Goal: Task Accomplishment & Management: Manage account settings

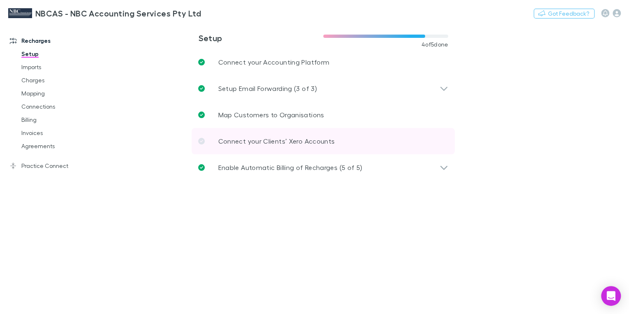
click at [253, 145] on p "Connect your Clients’ Xero Accounts" at bounding box center [276, 141] width 117 height 10
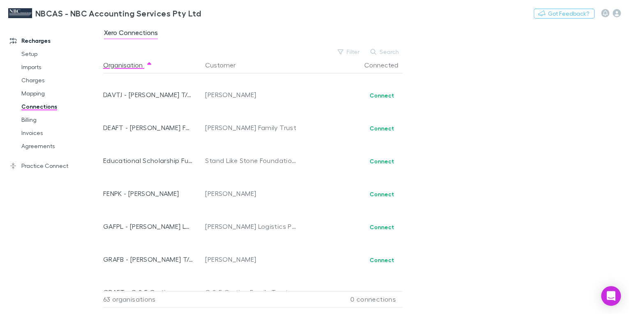
scroll to position [428, 0]
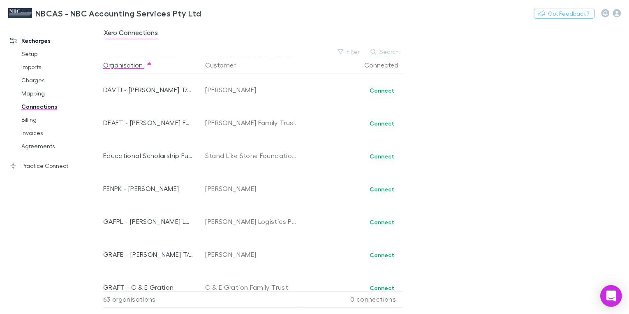
click at [610, 297] on icon "Open Intercom Messenger" at bounding box center [610, 295] width 9 height 11
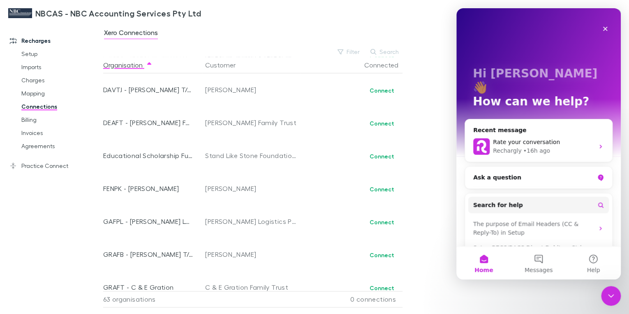
scroll to position [0, 0]
click at [488, 173] on div "Ask a question" at bounding box center [534, 177] width 121 height 9
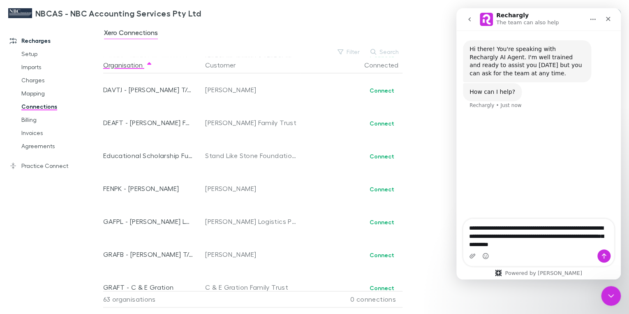
click at [490, 245] on textarea "**********" at bounding box center [539, 234] width 151 height 30
click at [544, 246] on textarea "**********" at bounding box center [539, 234] width 151 height 30
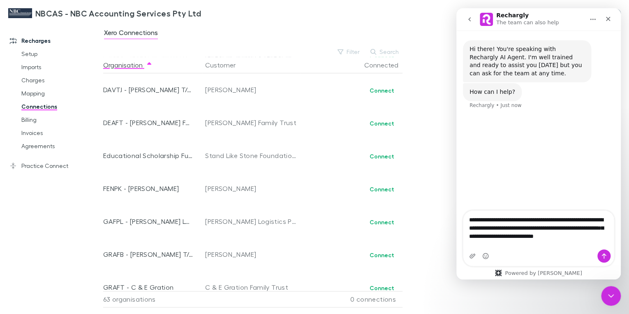
drag, startPoint x: 599, startPoint y: 245, endPoint x: 578, endPoint y: 245, distance: 21.0
click at [578, 241] on textarea "**********" at bounding box center [539, 226] width 151 height 30
type textarea "**********"
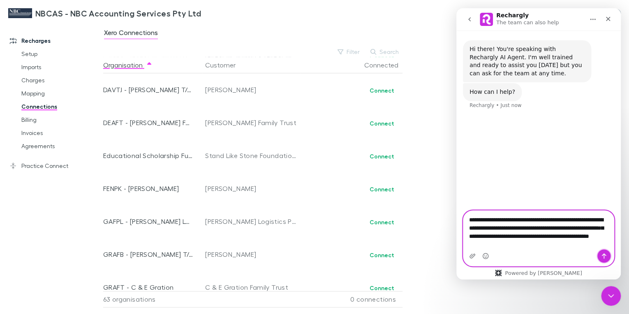
click at [603, 253] on icon "Send a message…" at bounding box center [604, 256] width 7 height 7
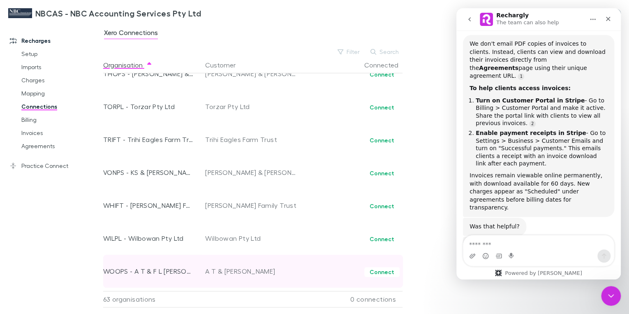
scroll to position [1856, 0]
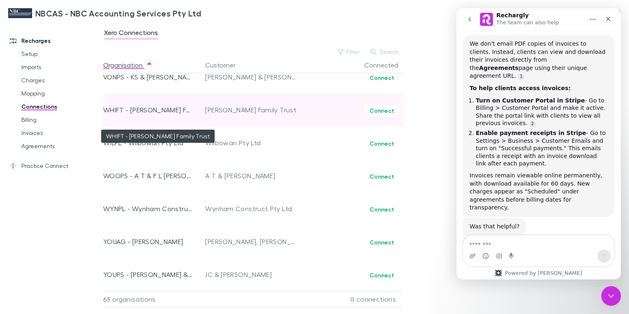
click at [139, 110] on div "WHIFT - Whittaker Family Trust" at bounding box center [148, 109] width 91 height 33
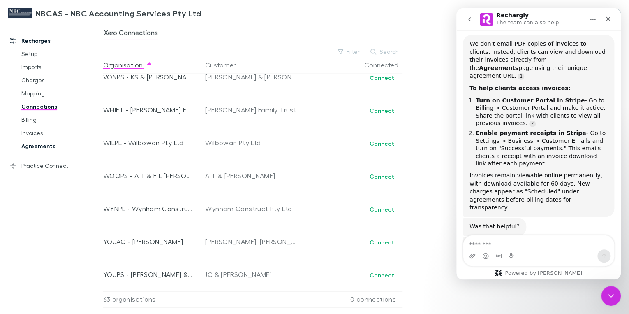
click at [30, 145] on link "Agreements" at bounding box center [59, 145] width 93 height 13
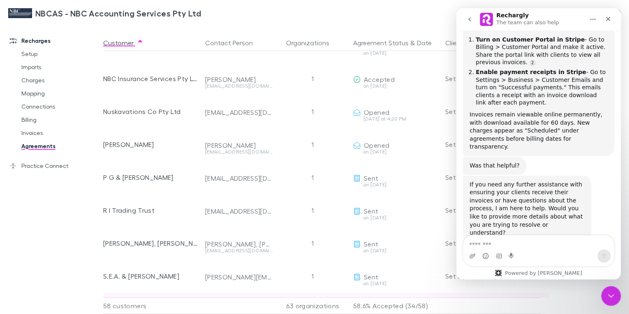
scroll to position [1108, 0]
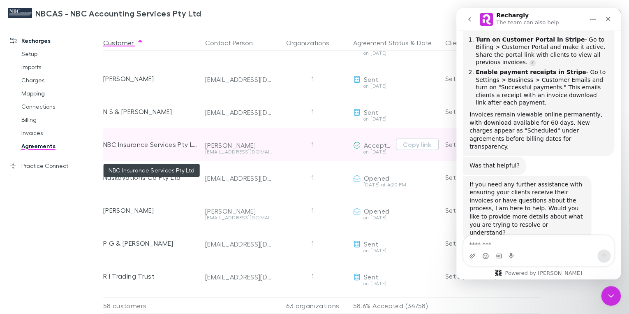
click at [104, 143] on div "NBC Insurance Services Pty Ltd" at bounding box center [150, 144] width 95 height 33
click at [164, 146] on div "NBC Insurance Services Pty Ltd" at bounding box center [150, 144] width 95 height 33
click at [164, 147] on div "NBC Insurance Services Pty Ltd" at bounding box center [150, 144] width 95 height 33
drag, startPoint x: 164, startPoint y: 147, endPoint x: 193, endPoint y: 145, distance: 28.5
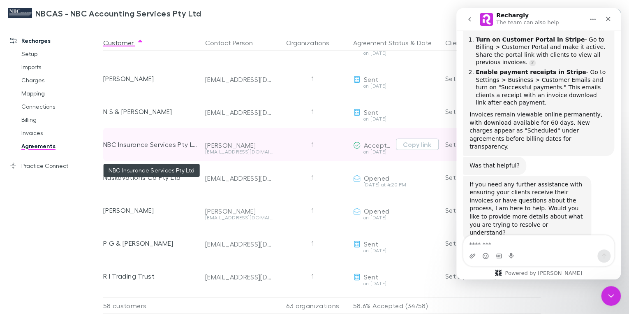
click at [193, 145] on div "NBC Insurance Services Pty Ltd" at bounding box center [150, 144] width 95 height 33
drag, startPoint x: 108, startPoint y: 144, endPoint x: 146, endPoint y: 140, distance: 38.8
click at [146, 140] on div "NBC Insurance Services Pty Ltd" at bounding box center [150, 144] width 95 height 33
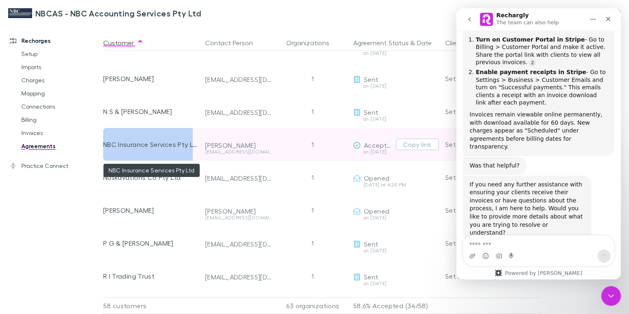
drag, startPoint x: 105, startPoint y: 143, endPoint x: 193, endPoint y: 144, distance: 88.5
click at [193, 144] on div "NBC Insurance Services Pty Ltd" at bounding box center [150, 144] width 95 height 33
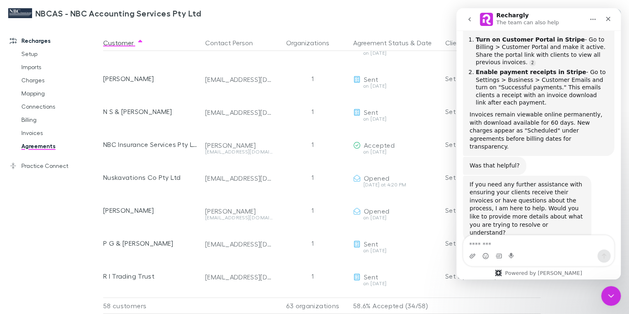
click at [242, 16] on div "NBCAS - NBC Accounting Services Pty Ltd Nothing Got Feedback?" at bounding box center [314, 13] width 629 height 26
click at [605, 19] on div "Close" at bounding box center [608, 19] width 15 height 15
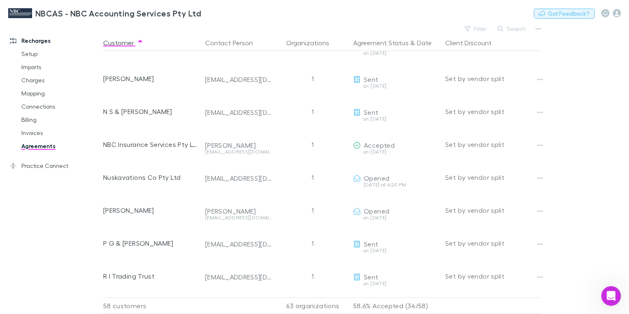
scroll to position [189, 0]
click at [539, 26] on icon "button" at bounding box center [539, 29] width 6 height 7
click at [460, 43] on p "Export CSV" at bounding box center [487, 43] width 113 height 10
click at [446, 42] on p "Export CSV" at bounding box center [487, 43] width 113 height 10
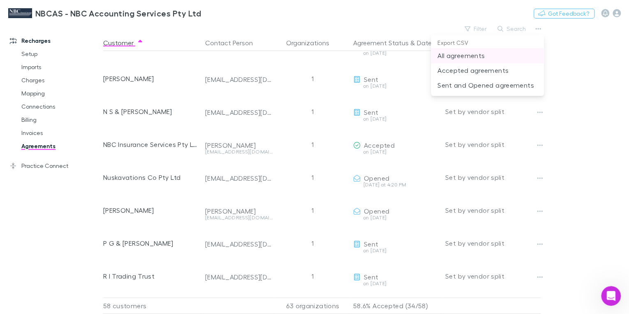
click at [449, 53] on p "All agreements" at bounding box center [488, 56] width 100 height 10
click at [368, 15] on div "NBCAS - NBC Accounting Services Pty Ltd Nothing Got Feedback?" at bounding box center [314, 13] width 629 height 26
click at [35, 136] on link "Invoices" at bounding box center [59, 132] width 93 height 13
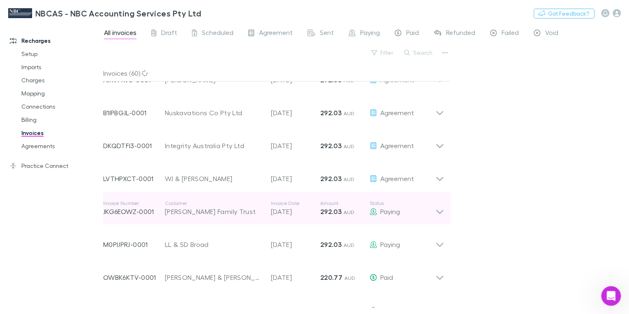
scroll to position [197, 0]
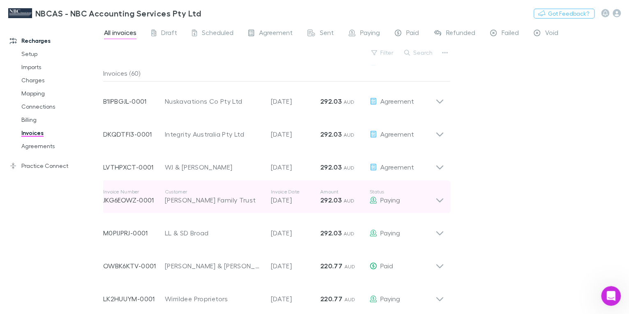
click at [442, 201] on icon at bounding box center [440, 196] width 9 height 16
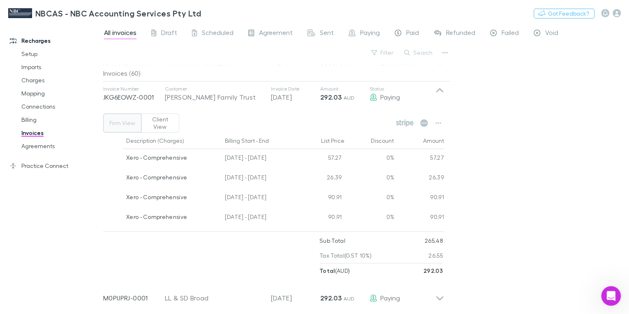
scroll to position [329, 0]
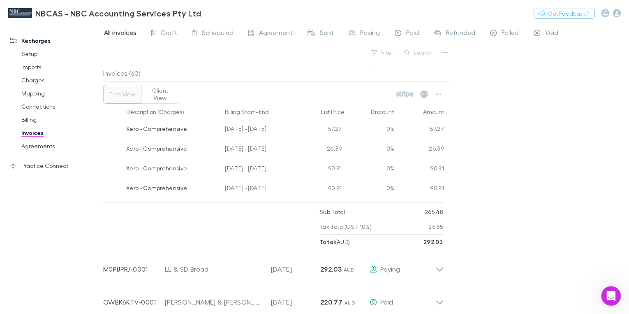
click at [58, 248] on div "Recharges Setup Imports Charges Mapping Connections Billing Invoices Agreements…" at bounding box center [54, 166] width 108 height 280
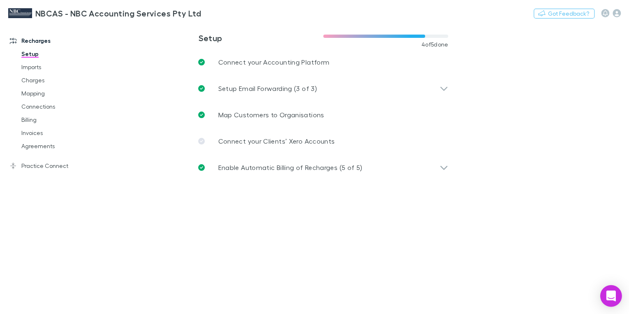
click at [607, 292] on icon "Open Intercom Messenger" at bounding box center [611, 295] width 11 height 11
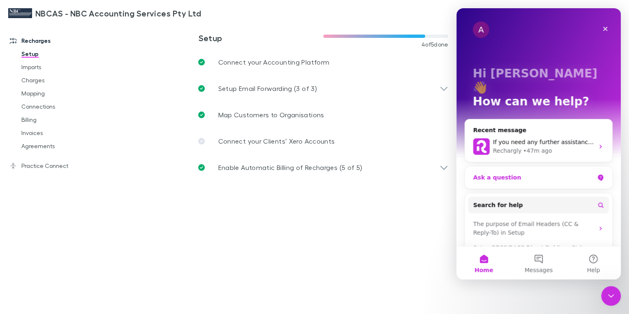
click at [494, 173] on div "Ask a question" at bounding box center [534, 177] width 121 height 9
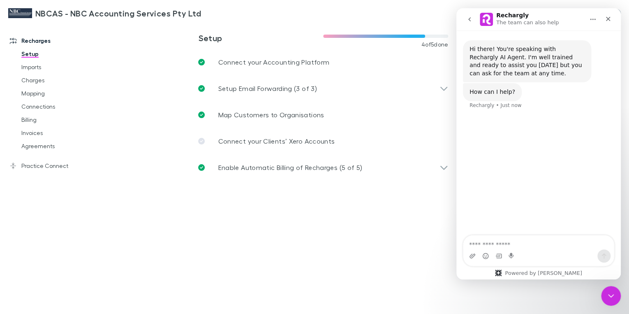
click at [473, 244] on textarea "Ask a question…" at bounding box center [539, 242] width 151 height 14
click at [590, 18] on icon "Home" at bounding box center [593, 19] width 7 height 7
click at [573, 42] on div "Expand window" at bounding box center [577, 40] width 45 height 9
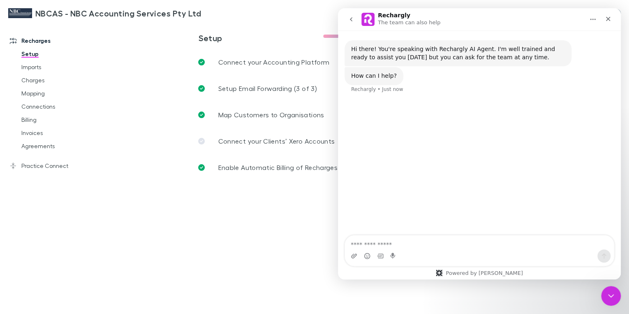
click at [351, 20] on icon "go back" at bounding box center [351, 19] width 2 height 4
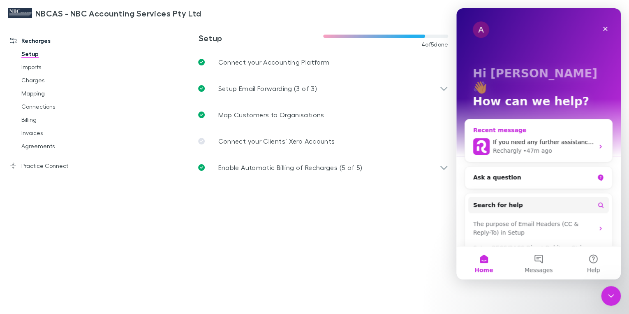
click at [598, 143] on icon "Intercom messenger" at bounding box center [601, 146] width 7 height 7
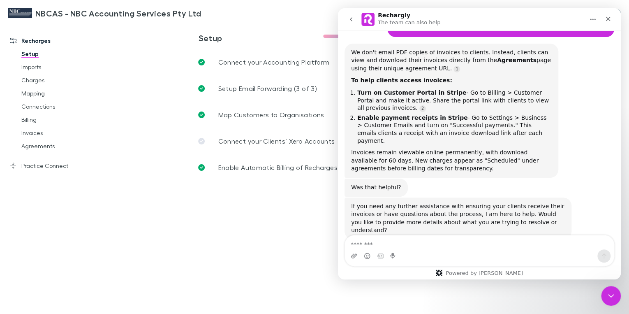
scroll to position [94, 0]
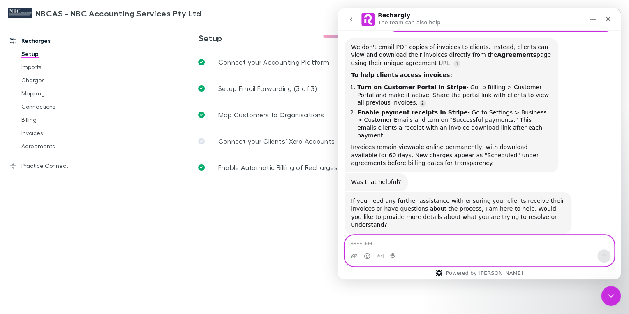
click at [358, 242] on textarea "Message…" at bounding box center [479, 242] width 269 height 14
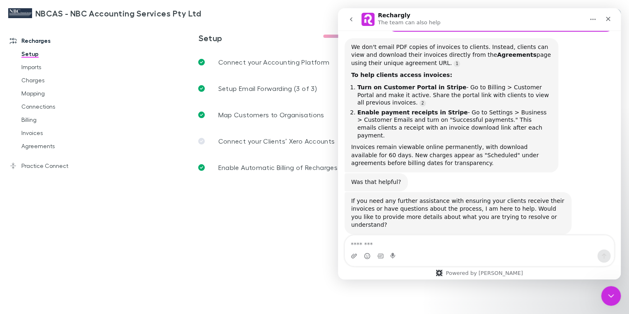
click at [410, 252] on div "Intercom messenger" at bounding box center [479, 255] width 269 height 13
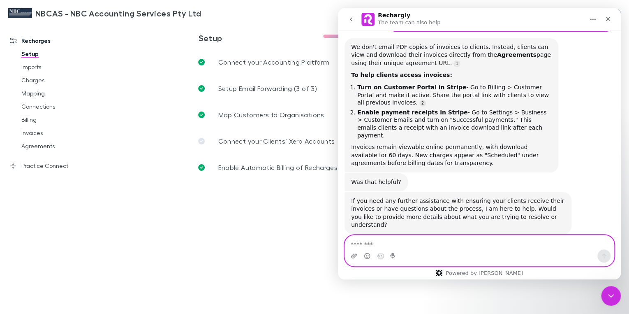
click at [363, 246] on textarea "Message…" at bounding box center [479, 242] width 269 height 14
click at [419, 248] on textarea "**********" at bounding box center [479, 242] width 269 height 14
type textarea "*"
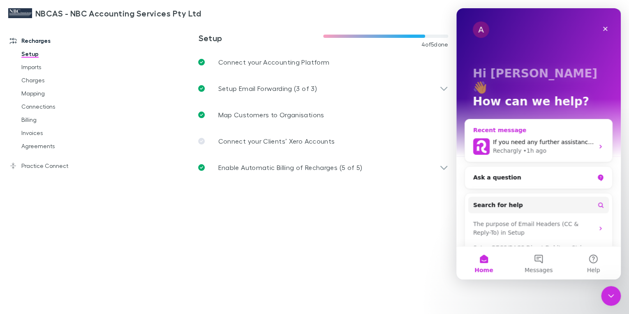
click at [494, 126] on div "Recent message" at bounding box center [539, 130] width 131 height 9
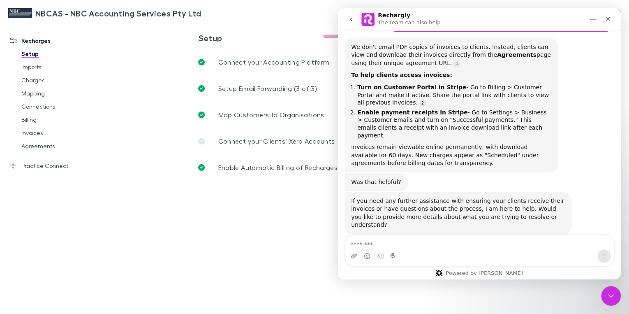
click at [363, 243] on textarea "Message…" at bounding box center [479, 242] width 269 height 14
type textarea "**"
click at [606, 21] on icon "Close" at bounding box center [608, 19] width 7 height 7
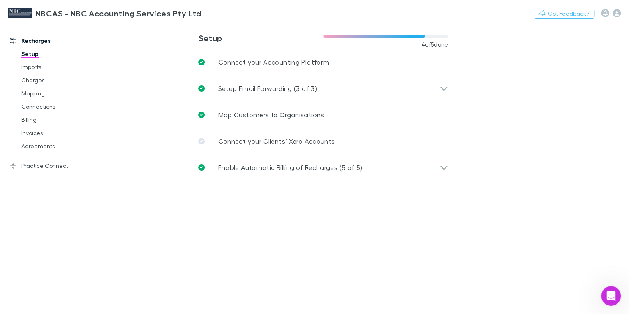
scroll to position [94, 0]
click at [606, 293] on icon "Open Intercom Messenger" at bounding box center [611, 295] width 14 height 14
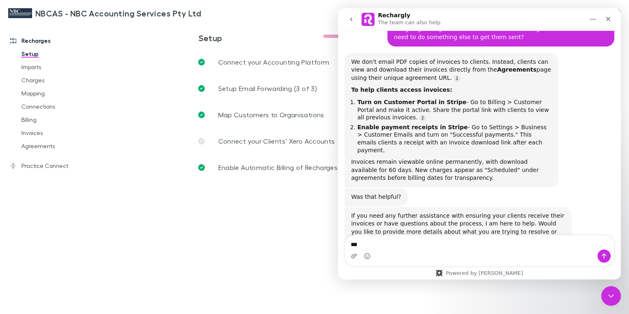
scroll to position [94, 0]
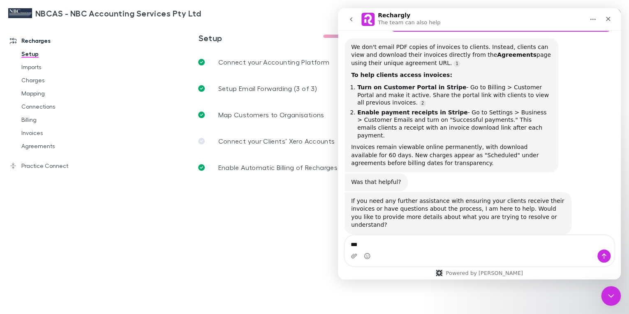
drag, startPoint x: 361, startPoint y: 245, endPoint x: 349, endPoint y: 241, distance: 12.0
click at [349, 241] on textarea "**" at bounding box center [479, 242] width 269 height 14
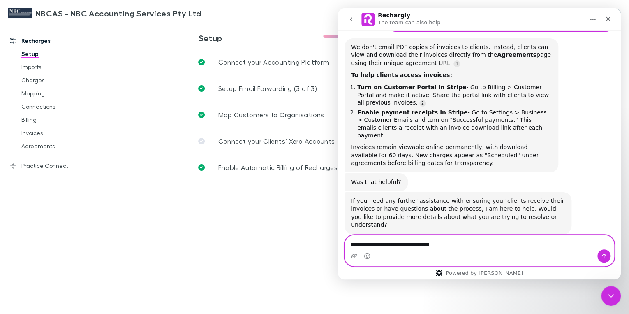
click at [434, 244] on textarea "**********" at bounding box center [479, 242] width 269 height 14
drag, startPoint x: 425, startPoint y: 245, endPoint x: 434, endPoint y: 244, distance: 8.7
click at [434, 244] on textarea "**********" at bounding box center [479, 242] width 269 height 14
click at [442, 243] on textarea "**********" at bounding box center [479, 242] width 269 height 14
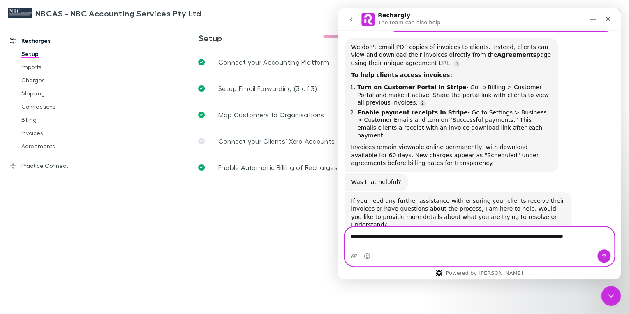
scroll to position [102, 0]
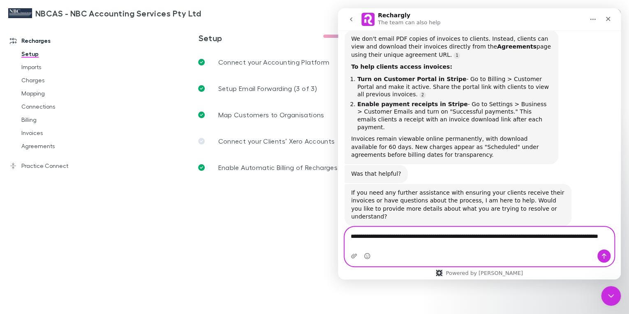
type textarea "**********"
click at [606, 256] on icon "Send a message…" at bounding box center [604, 256] width 7 height 7
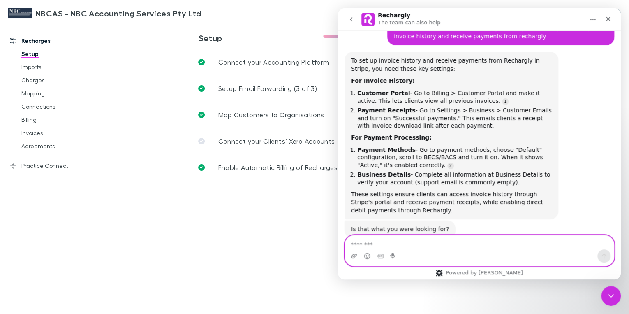
scroll to position [316, 0]
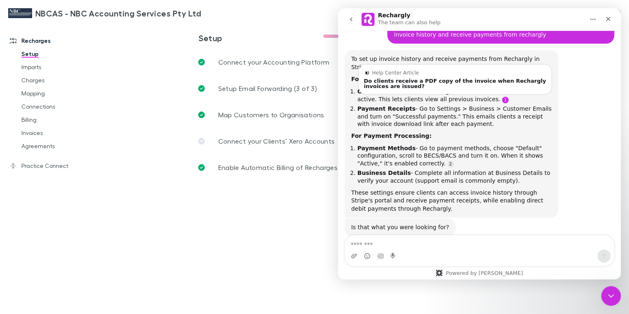
click at [502, 97] on link "Source reference 10874320:" at bounding box center [505, 100] width 7 height 7
click at [415, 78] on div "Do clients receive a PDF copy of the invoice when Rechargly invoices are issued?" at bounding box center [455, 83] width 183 height 11
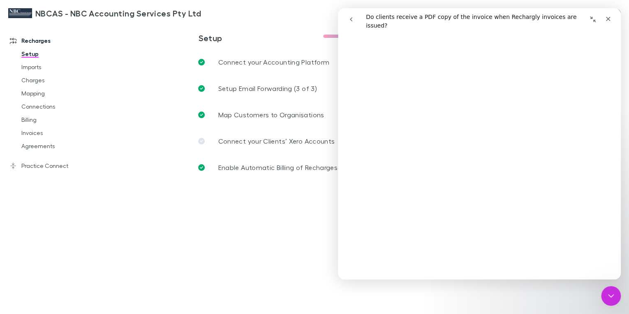
scroll to position [66, 0]
click at [353, 19] on icon "go back" at bounding box center [351, 19] width 7 height 7
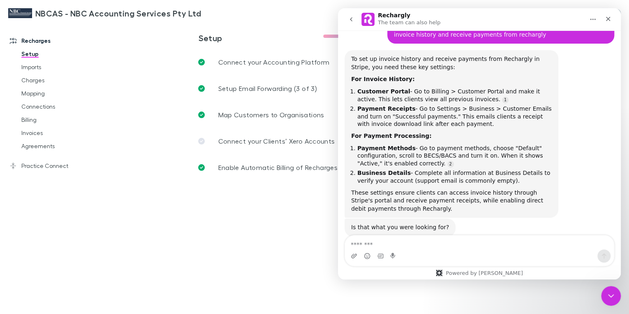
scroll to position [320, 0]
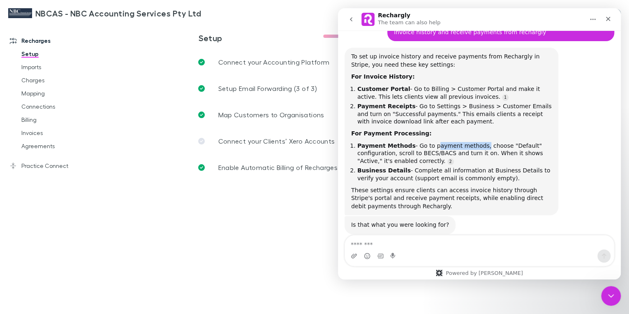
drag, startPoint x: 426, startPoint y: 131, endPoint x: 472, endPoint y: 130, distance: 46.5
click at [472, 142] on li "Payment Methods - Go to payment methods, choose "Default" configuration, scroll…" at bounding box center [455, 153] width 195 height 23
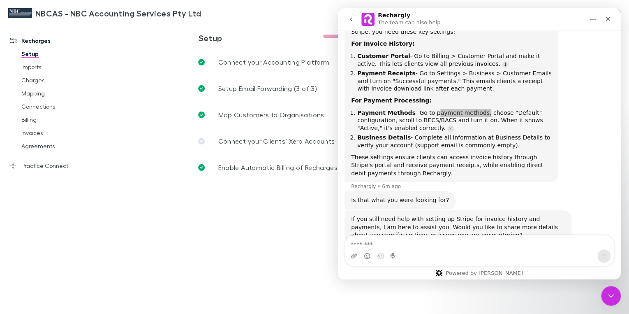
scroll to position [362, 0]
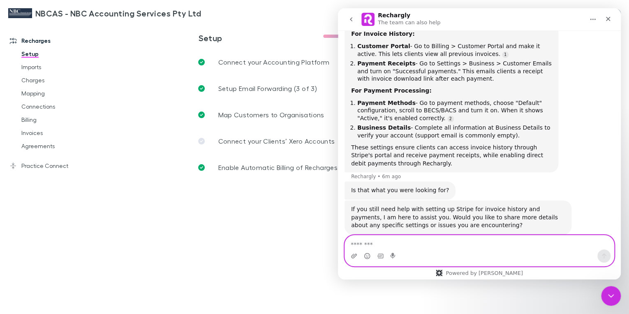
click at [360, 244] on textarea "Message…" at bounding box center [479, 242] width 269 height 14
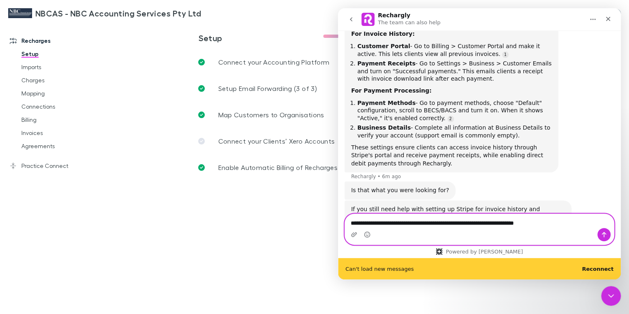
scroll to position [384, 0]
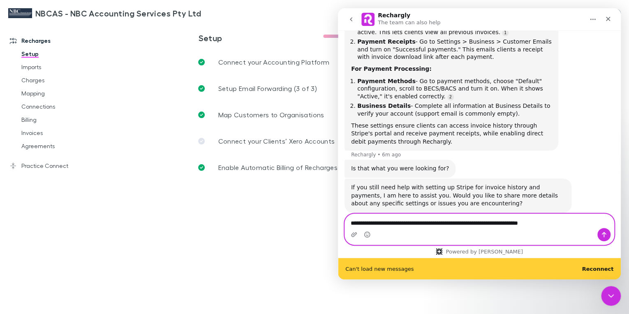
type textarea "**********"
click at [604, 235] on icon "Send a message…" at bounding box center [604, 234] width 5 height 5
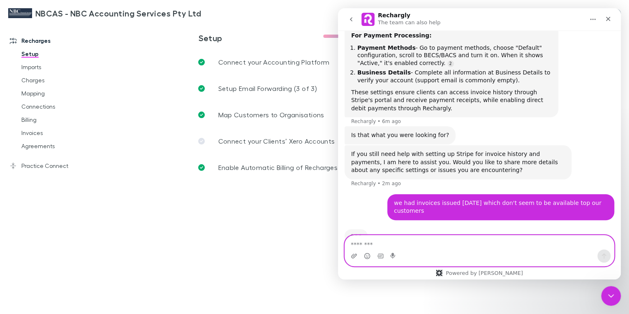
scroll to position [414, 0]
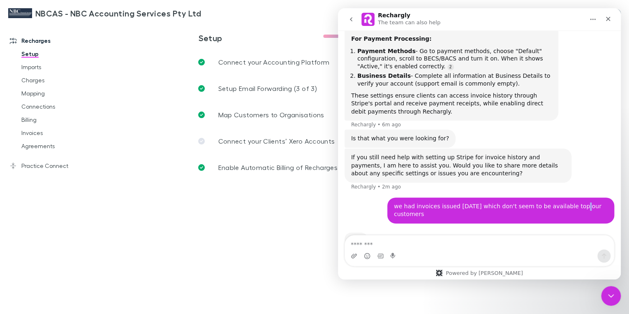
click at [567, 202] on div "we had invoices issued 30/9/25 which don't seem to be available top our custome…" at bounding box center [501, 210] width 214 height 16
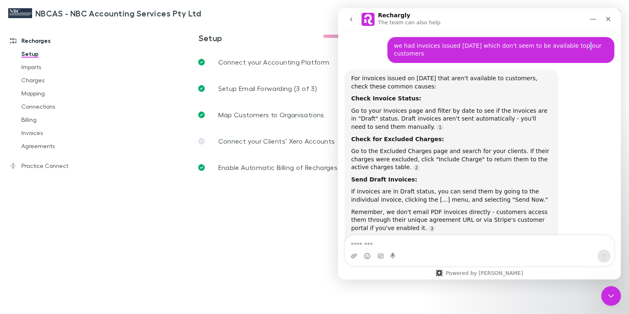
scroll to position [1, 0]
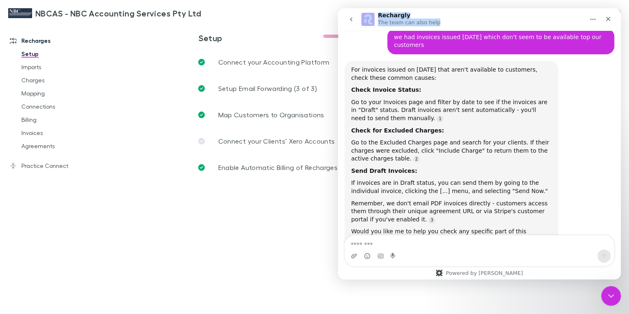
drag, startPoint x: 469, startPoint y: 19, endPoint x: -230, endPoint y: 21, distance: 698.2
click at [338, 21] on html "Rechargly The team can also help Hi there! You're speaking with Rechargly AI Ag…" at bounding box center [479, 143] width 283 height 271
click at [533, 8] on nav "Rechargly The team can also help" at bounding box center [479, 19] width 283 height 22
click at [290, 27] on main "**********" at bounding box center [366, 168] width 526 height 291
click at [26, 131] on link "Invoices" at bounding box center [59, 132] width 93 height 13
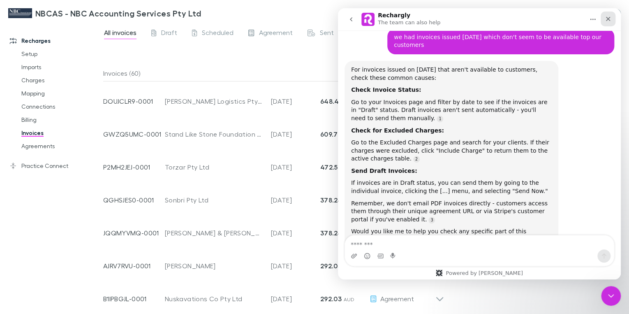
drag, startPoint x: 611, startPoint y: 19, endPoint x: 949, endPoint y: 30, distance: 338.0
click at [611, 19] on icon "Close" at bounding box center [608, 19] width 7 height 7
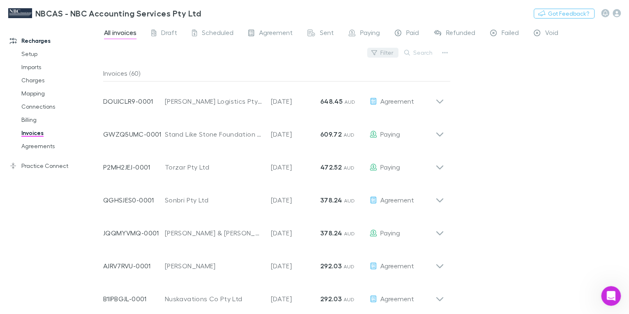
click at [384, 51] on button "Filter" at bounding box center [382, 53] width 31 height 10
click at [286, 67] on input "text" at bounding box center [327, 68] width 137 height 15
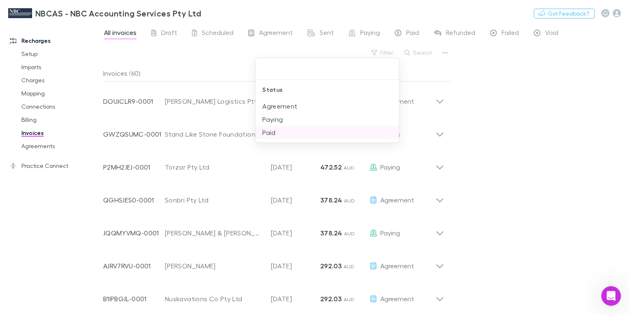
click at [267, 130] on li "Paid" at bounding box center [327, 132] width 143 height 13
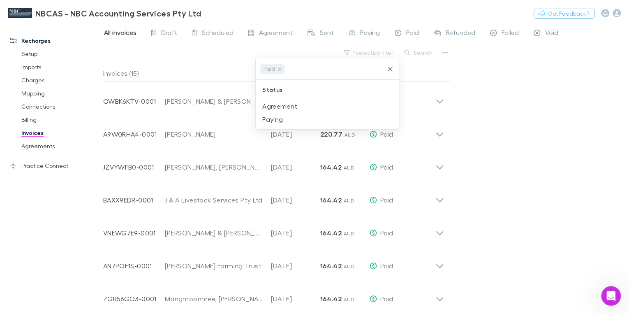
click at [369, 68] on input "text" at bounding box center [334, 68] width 97 height 15
click at [444, 74] on div at bounding box center [314, 157] width 629 height 314
click at [167, 33] on span "Draft" at bounding box center [169, 33] width 16 height 11
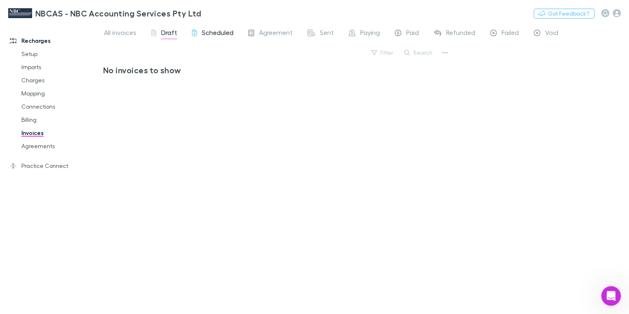
click at [214, 34] on span "Scheduled" at bounding box center [218, 33] width 32 height 11
click at [322, 33] on span "Sent" at bounding box center [327, 33] width 14 height 11
click at [276, 35] on span "Agreement" at bounding box center [276, 33] width 34 height 11
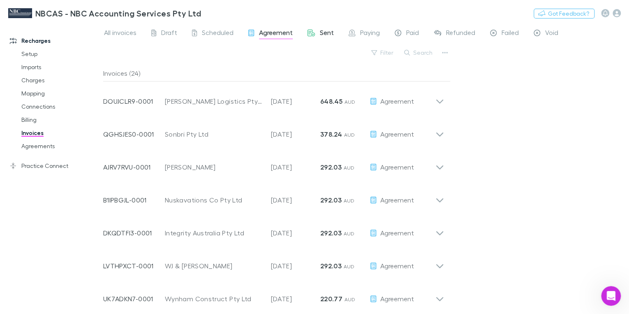
click at [321, 33] on span "Sent" at bounding box center [327, 33] width 14 height 11
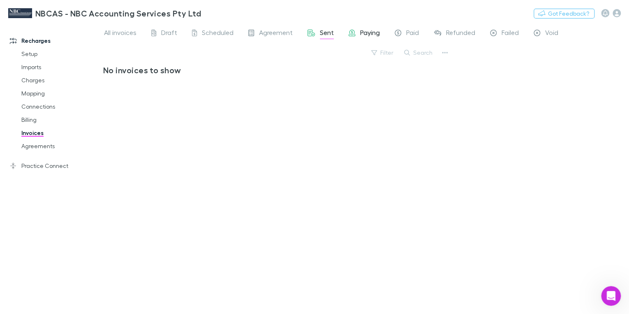
click at [365, 33] on span "Paying" at bounding box center [370, 33] width 20 height 11
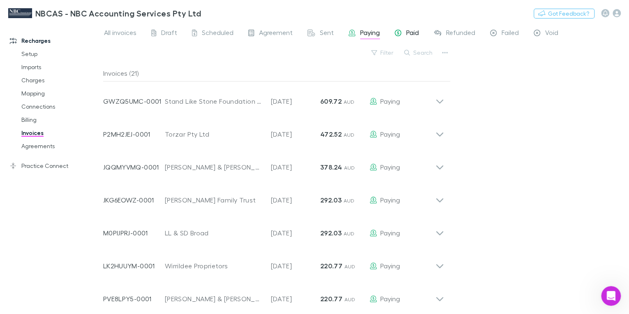
click at [411, 35] on span "Paid" at bounding box center [412, 33] width 13 height 11
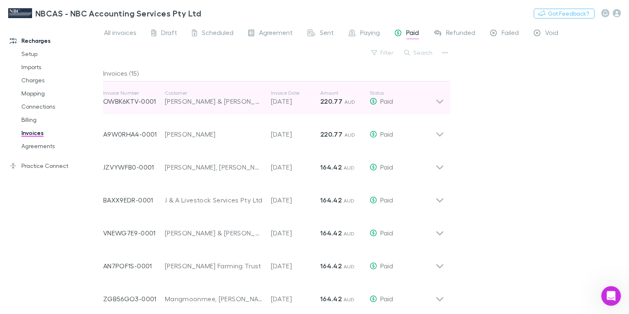
click at [439, 98] on icon at bounding box center [440, 98] width 9 height 16
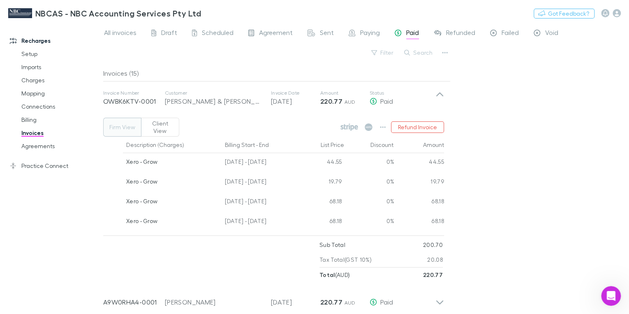
drag, startPoint x: 303, startPoint y: 51, endPoint x: 309, endPoint y: 51, distance: 6.6
click at [304, 51] on div "Filter Search" at bounding box center [277, 56] width 348 height 18
click at [478, 69] on div "All invoices Draft Scheduled Agreement Sent Paying Paid Refunded Failed Void Fi…" at bounding box center [366, 168] width 526 height 291
click at [508, 35] on span "Failed" at bounding box center [510, 33] width 17 height 11
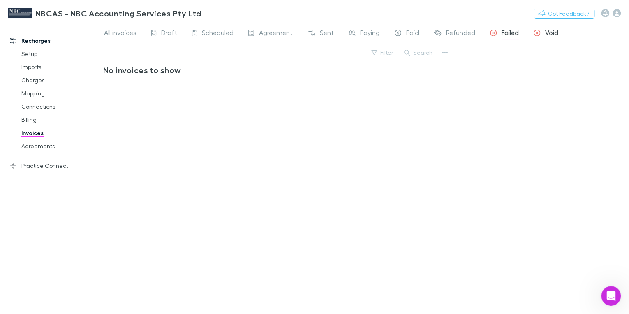
click at [550, 33] on span "Void" at bounding box center [552, 33] width 13 height 11
click at [456, 33] on span "Refunded" at bounding box center [460, 33] width 29 height 11
click at [412, 34] on span "Paid" at bounding box center [412, 33] width 13 height 11
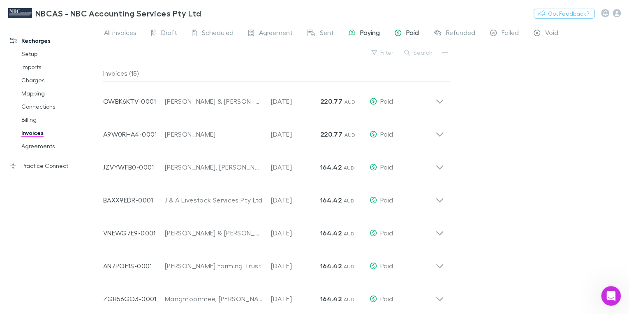
click at [371, 33] on span "Paying" at bounding box center [370, 33] width 20 height 11
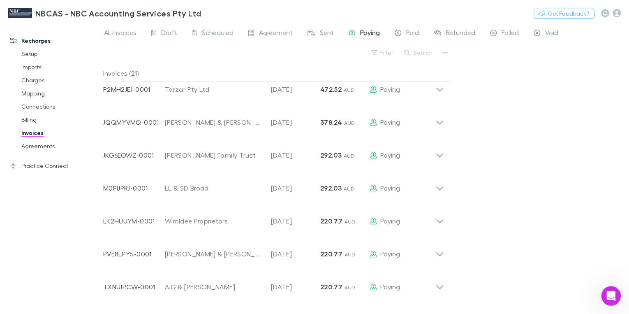
scroll to position [37, 0]
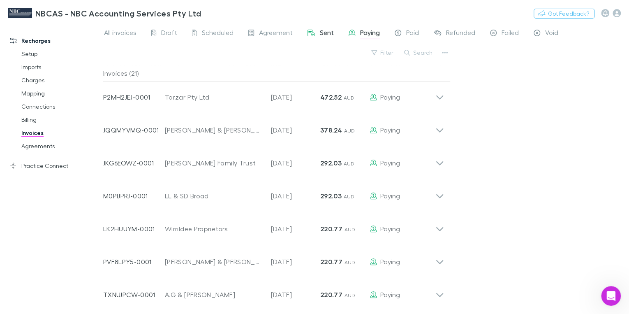
click at [328, 35] on span "Sent" at bounding box center [327, 33] width 14 height 11
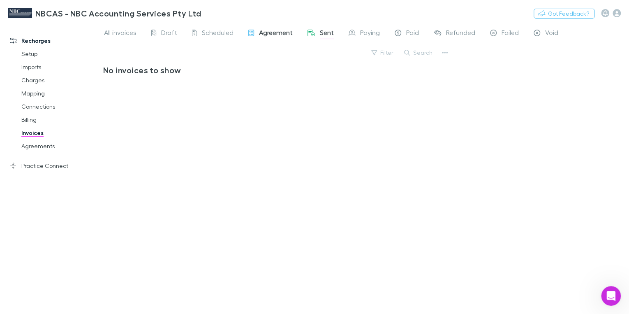
click at [272, 30] on span "Agreement" at bounding box center [276, 33] width 34 height 11
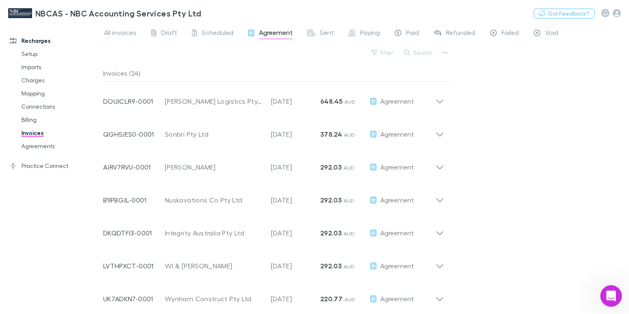
click at [613, 295] on icon "Open Intercom Messenger" at bounding box center [611, 295] width 14 height 14
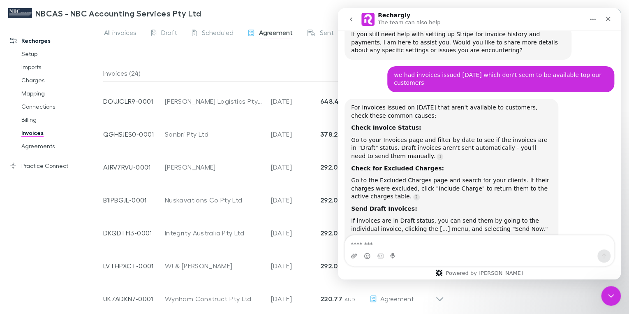
scroll to position [566, 0]
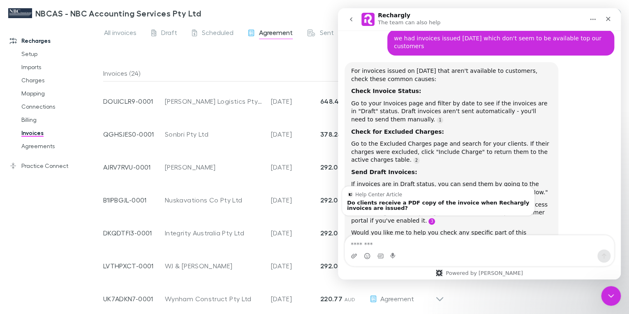
click at [429, 218] on link "Source reference 10874320:" at bounding box center [432, 221] width 7 height 7
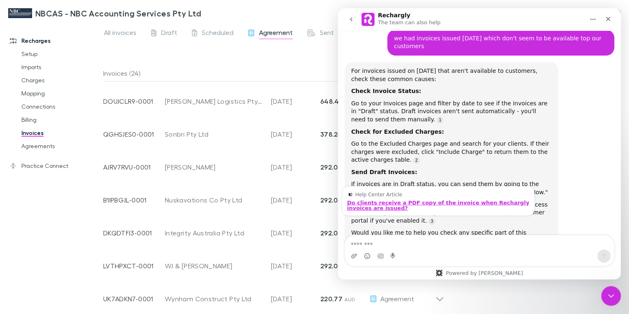
click at [374, 200] on div "Do clients receive a PDF copy of the invoice when Rechargly invoices are issued?" at bounding box center [438, 205] width 183 height 11
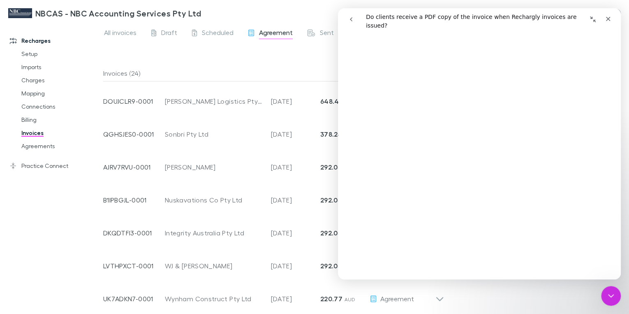
scroll to position [395, 0]
click at [29, 145] on link "Agreements" at bounding box center [59, 145] width 93 height 13
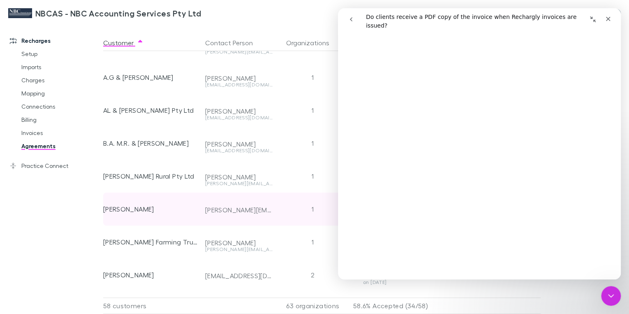
scroll to position [33, 0]
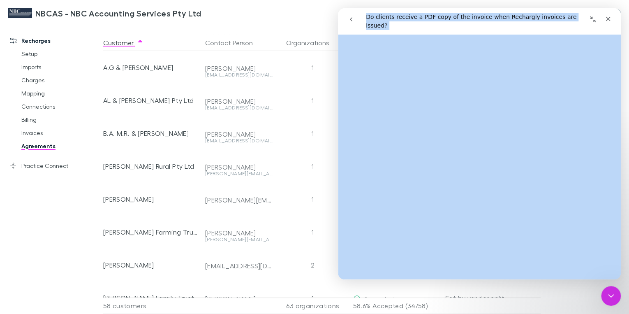
drag, startPoint x: 522, startPoint y: 15, endPoint x: 70, endPoint y: 44, distance: 453.9
click at [338, 44] on html "Do clients receive a PDF copy of the invoice when Rechargly invoices are issued…" at bounding box center [479, 143] width 283 height 271
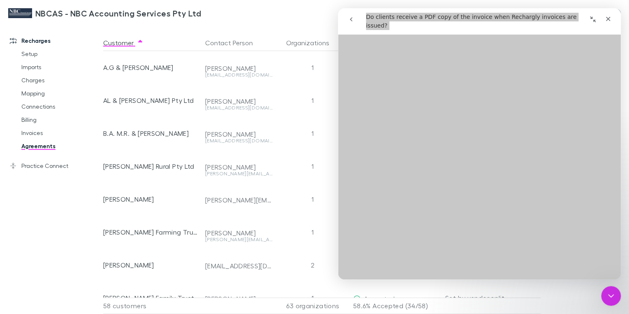
click at [71, 261] on div "Recharges Setup Imports Charges Mapping Connections Billing Invoices Agreements…" at bounding box center [54, 166] width 108 height 280
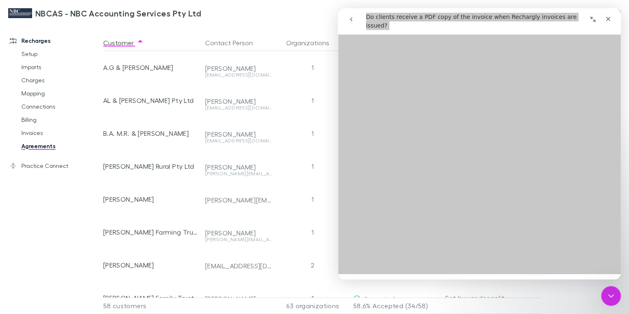
scroll to position [445, 0]
click at [46, 221] on div "Recharges Setup Imports Charges Mapping Connections Billing Invoices Agreements…" at bounding box center [54, 166] width 108 height 280
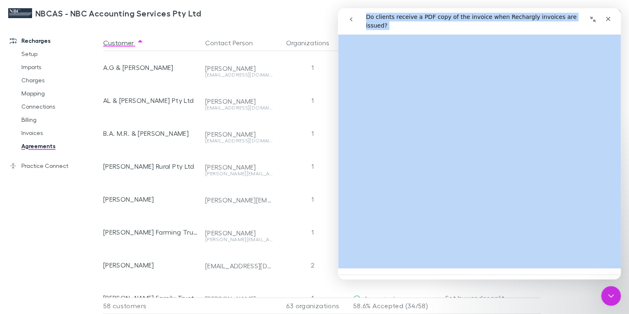
click at [351, 19] on icon "go back" at bounding box center [351, 19] width 2 height 4
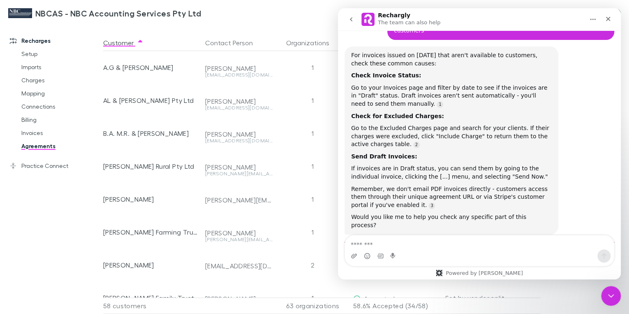
scroll to position [614, 0]
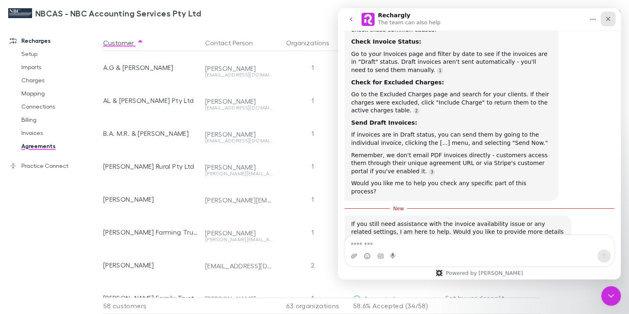
drag, startPoint x: 608, startPoint y: 20, endPoint x: 946, endPoint y: 28, distance: 338.3
click at [608, 20] on icon "Close" at bounding box center [608, 19] width 7 height 7
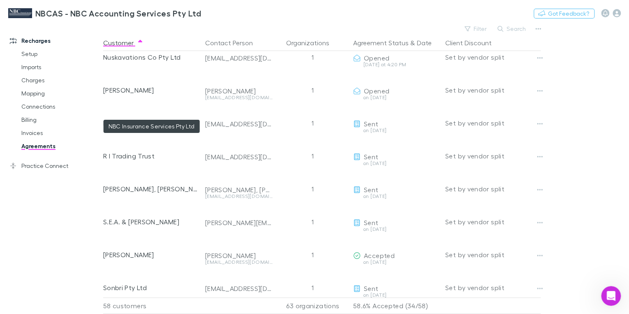
scroll to position [1152, 0]
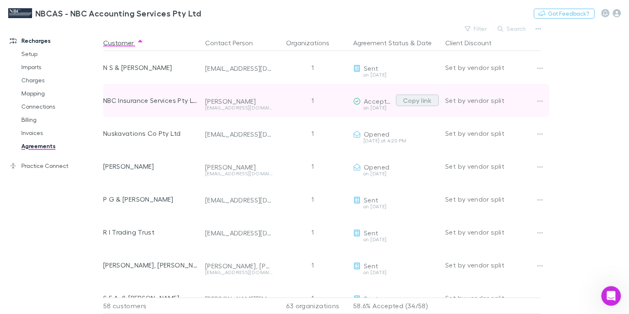
click at [418, 99] on button "Copy link" at bounding box center [417, 101] width 43 height 12
click at [536, 101] on button "button" at bounding box center [540, 101] width 12 height 12
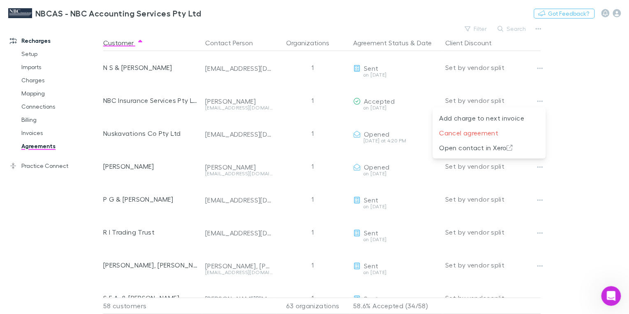
click at [378, 104] on div at bounding box center [314, 157] width 629 height 314
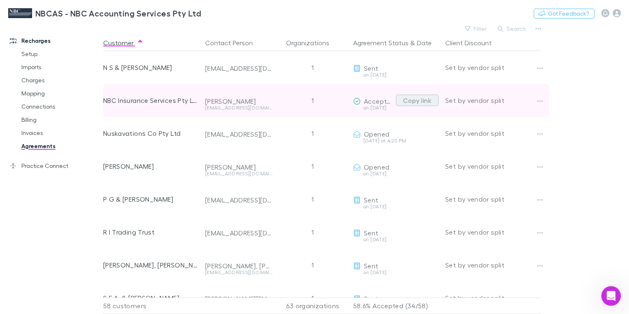
click at [414, 100] on button "Copy link" at bounding box center [417, 101] width 43 height 12
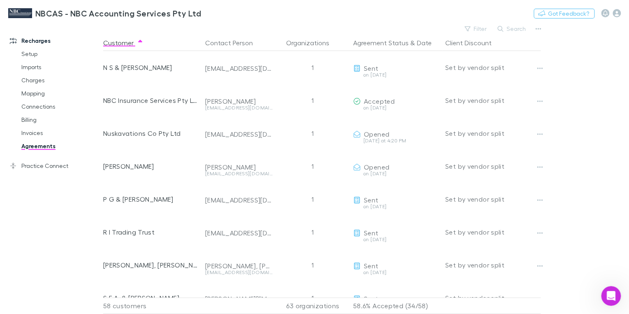
click at [52, 215] on div "Recharges Setup Imports Charges Mapping Connections Billing Invoices Agreements…" at bounding box center [54, 166] width 108 height 280
click at [33, 146] on link "Agreements" at bounding box center [59, 145] width 93 height 13
click at [389, 44] on button "Agreement Status" at bounding box center [381, 43] width 56 height 16
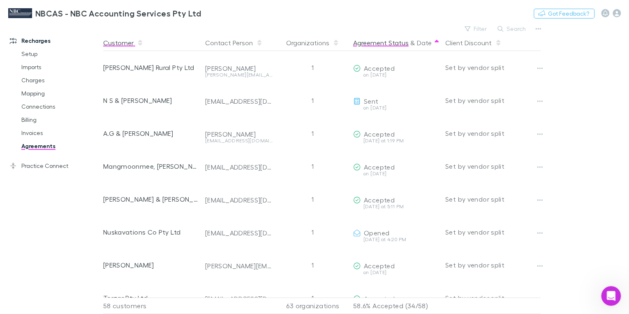
click at [115, 44] on button "Customer" at bounding box center [123, 43] width 40 height 16
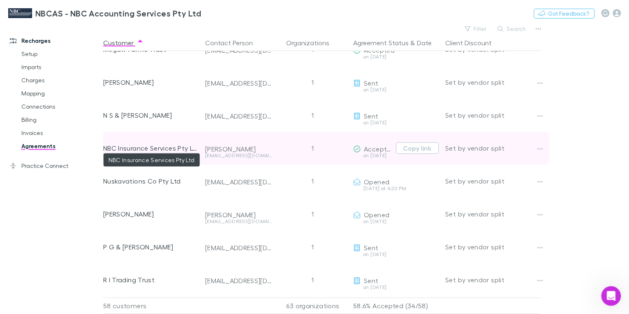
scroll to position [1119, 0]
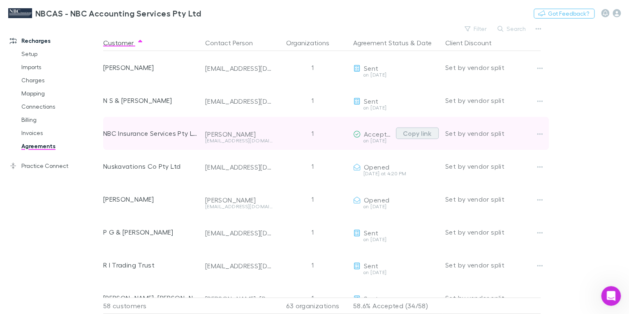
click at [417, 135] on button "Copy link" at bounding box center [417, 134] width 43 height 12
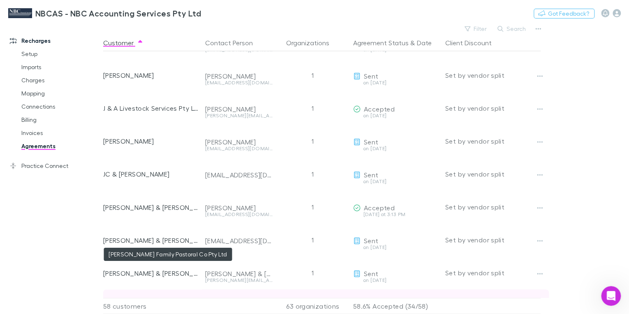
scroll to position [614, 0]
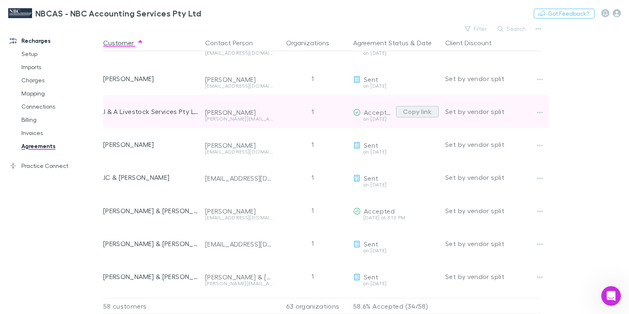
click at [422, 111] on button "Copy link" at bounding box center [417, 112] width 43 height 12
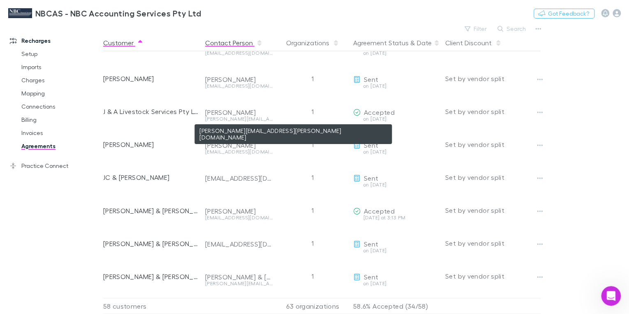
scroll to position [614, 0]
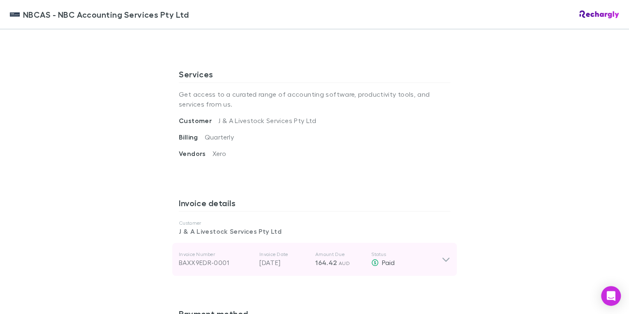
scroll to position [360, 0]
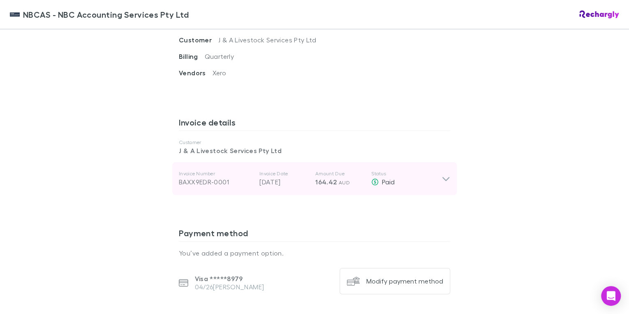
click at [443, 177] on icon at bounding box center [446, 179] width 9 height 10
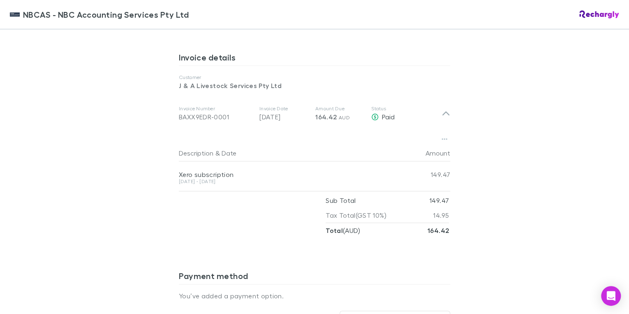
scroll to position [425, 0]
click at [128, 233] on div "NBCAS - NBC Accounting Services Pty Ltd NBCAS - NBC Accounting Services Pty Ltd…" at bounding box center [314, 157] width 629 height 314
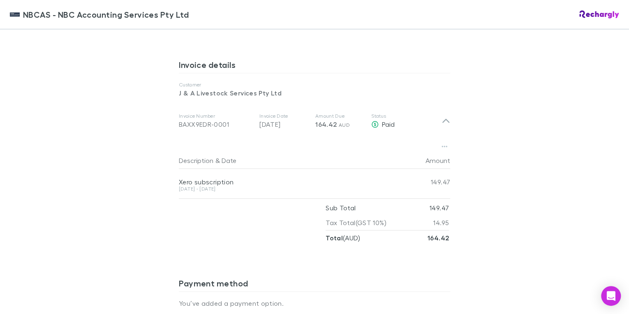
scroll to position [428, 0]
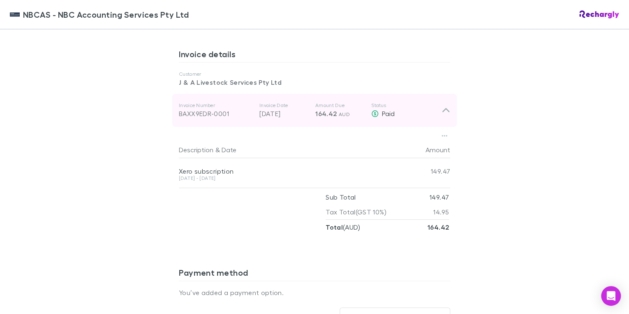
click at [443, 108] on icon at bounding box center [446, 110] width 9 height 10
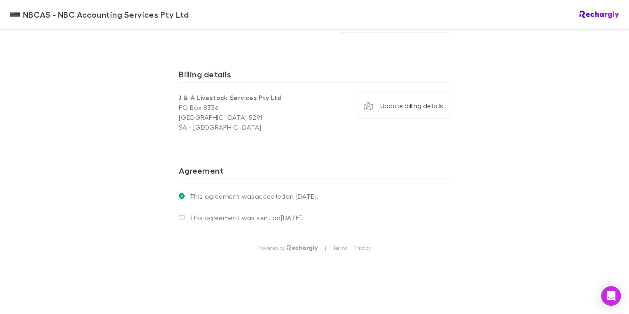
scroll to position [623, 0]
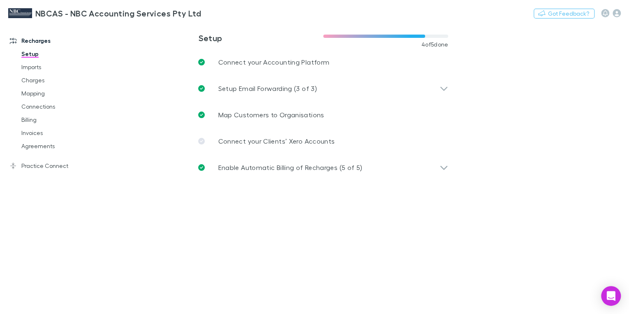
click at [28, 55] on link "Setup" at bounding box center [59, 53] width 93 height 13
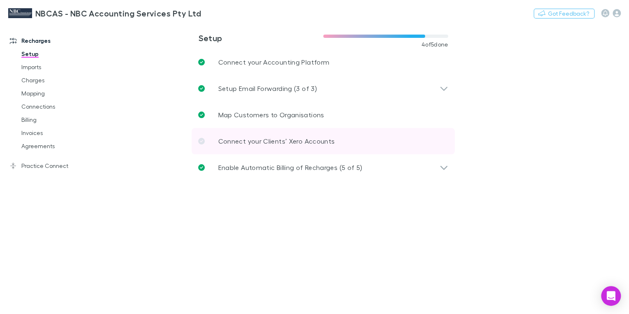
click at [262, 143] on p "Connect your Clients’ Xero Accounts" at bounding box center [276, 141] width 117 height 10
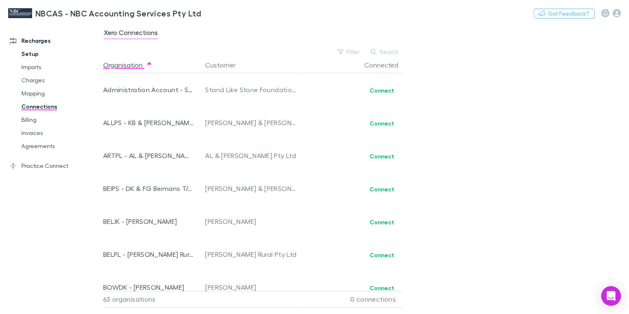
click at [32, 55] on link "Setup" at bounding box center [59, 53] width 93 height 13
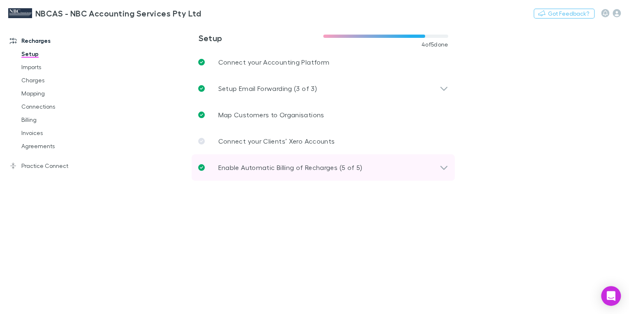
click at [236, 165] on p "Enable Automatic Billing of Recharges (5 of 5)" at bounding box center [290, 168] width 144 height 10
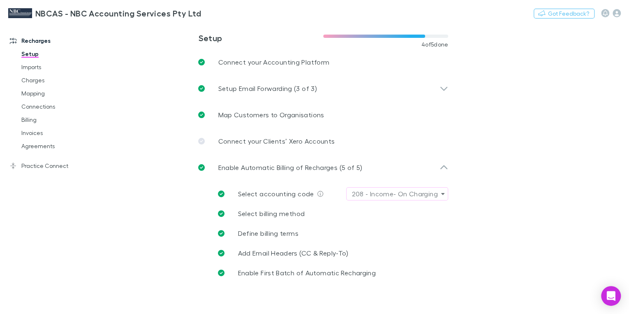
click at [44, 166] on link "Practice Connect" at bounding box center [54, 165] width 105 height 13
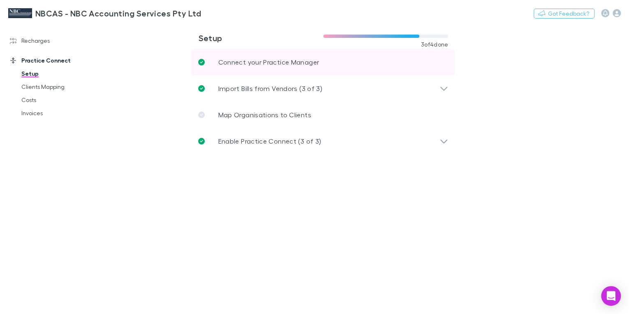
click at [279, 62] on p "Connect your Practice Manager" at bounding box center [268, 62] width 101 height 10
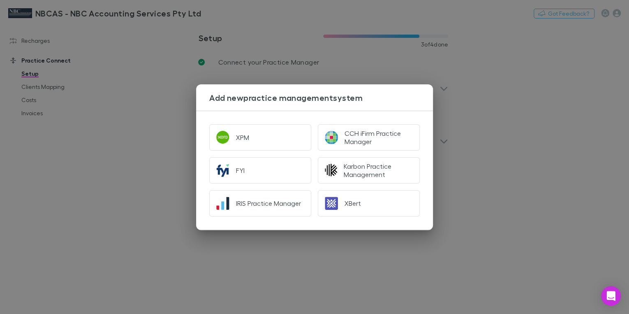
click at [548, 150] on div "Add new practice management system XPM CCH iFirm Practice Manager FYI Karbon Pr…" at bounding box center [314, 157] width 629 height 314
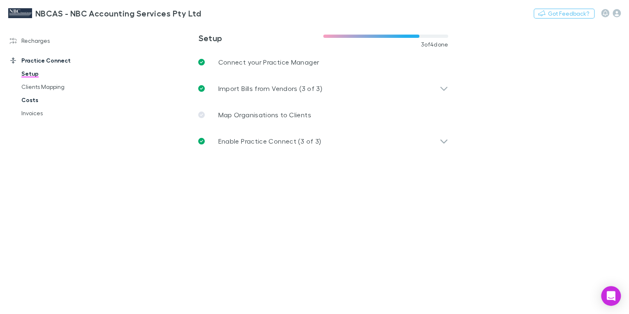
click at [30, 100] on link "Costs" at bounding box center [59, 99] width 93 height 13
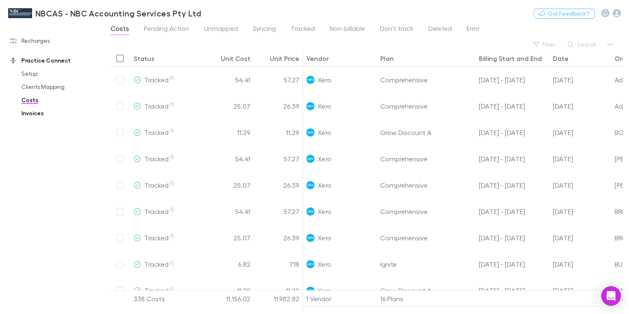
click at [30, 114] on link "Invoices" at bounding box center [59, 113] width 93 height 13
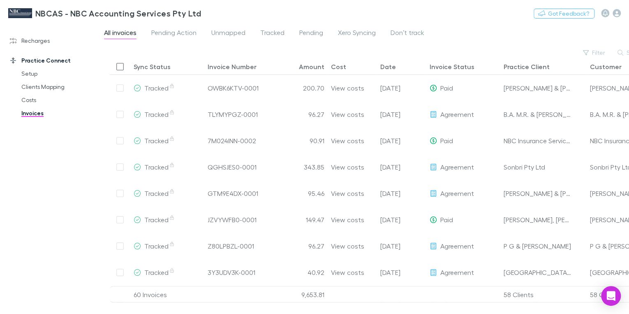
click at [30, 57] on link "Practice Connect" at bounding box center [54, 60] width 105 height 13
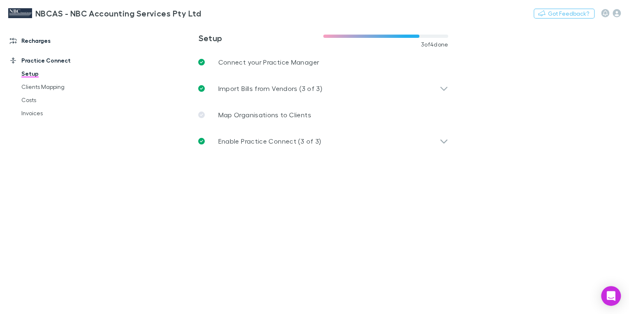
click at [26, 39] on link "Recharges" at bounding box center [54, 40] width 105 height 13
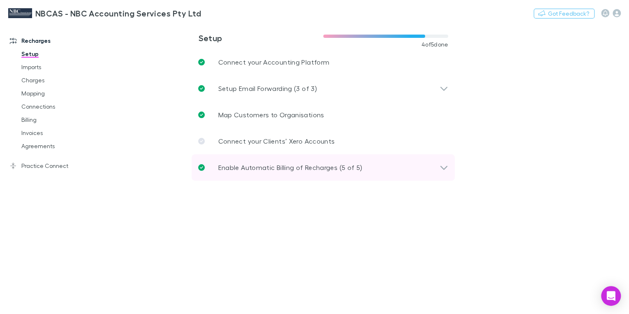
click at [250, 171] on p "Enable Automatic Billing of Recharges (5 of 5)" at bounding box center [290, 168] width 144 height 10
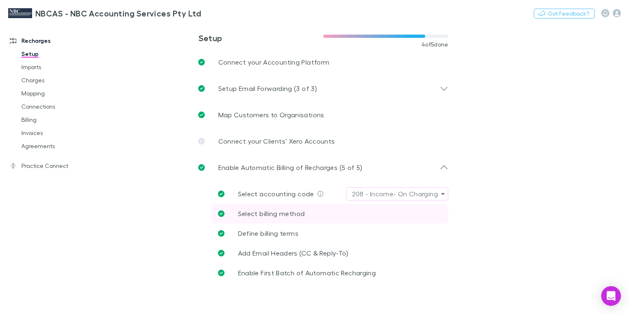
click at [286, 218] on link "Select billing method" at bounding box center [329, 214] width 237 height 20
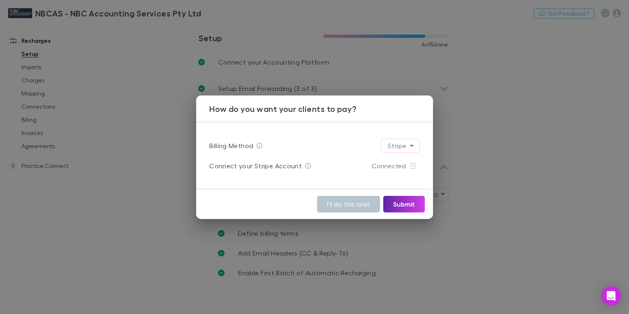
click at [390, 166] on span "Connected" at bounding box center [389, 165] width 34 height 13
click at [413, 166] on icon at bounding box center [412, 166] width 7 height 7
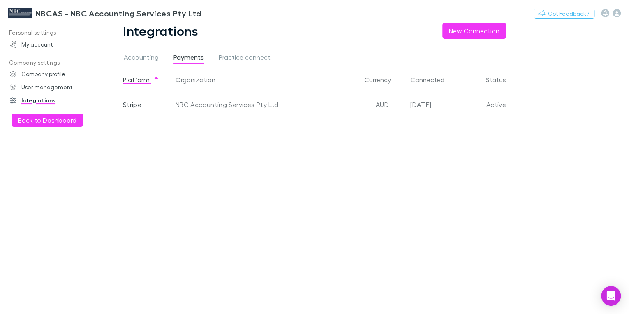
click at [199, 106] on div "NBC Accounting Services Pty Ltd" at bounding box center [265, 104] width 186 height 33
click at [130, 105] on div "Stripe" at bounding box center [147, 104] width 49 height 33
click at [132, 104] on div "Stripe" at bounding box center [147, 104] width 49 height 33
click at [239, 58] on span "Practice connect" at bounding box center [245, 58] width 52 height 11
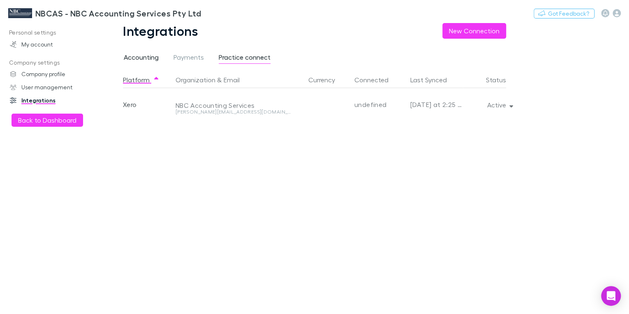
click at [137, 58] on span "Accounting" at bounding box center [141, 58] width 35 height 11
click at [186, 58] on span "Payments" at bounding box center [189, 58] width 30 height 11
click at [201, 106] on div "NBC Accounting Services Pty Ltd" at bounding box center [265, 104] width 186 height 33
click at [131, 107] on div "Stripe" at bounding box center [147, 104] width 49 height 33
click at [492, 109] on div "Active" at bounding box center [484, 104] width 43 height 33
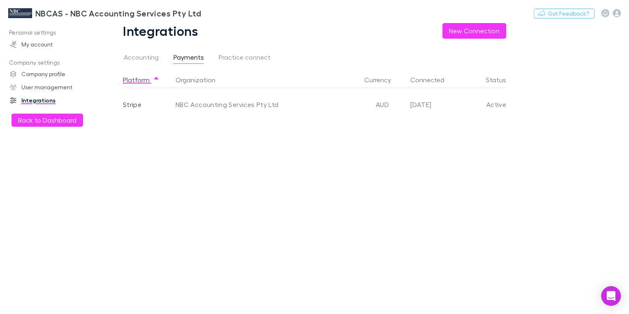
click at [33, 101] on link "Integrations" at bounding box center [54, 100] width 105 height 13
click at [194, 59] on span "Payments" at bounding box center [189, 58] width 30 height 11
drag, startPoint x: 302, startPoint y: 117, endPoint x: 276, endPoint y: 117, distance: 25.9
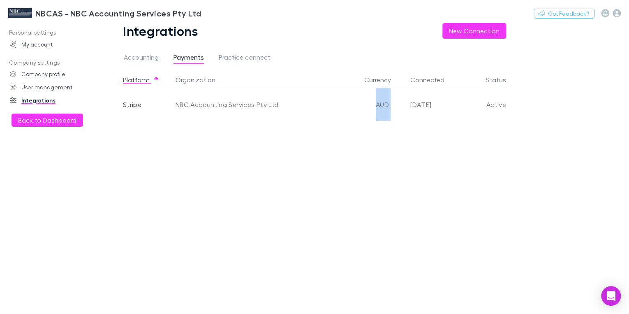
click at [276, 117] on div "Stripe NBC Accounting Services Pty Ltd AUD 2025-08-22 Active" at bounding box center [314, 104] width 383 height 33
click at [177, 104] on div "NBC Accounting Services Pty Ltd" at bounding box center [265, 104] width 186 height 33
click at [608, 296] on icon "Open Intercom Messenger" at bounding box center [610, 295] width 9 height 11
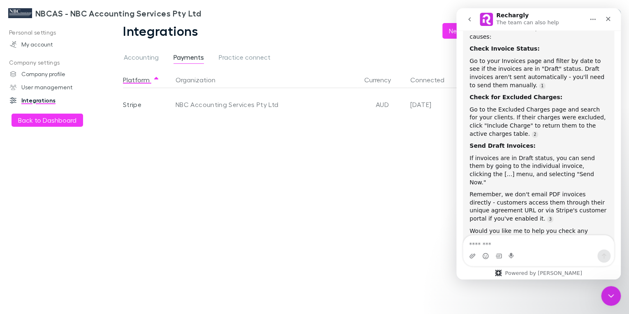
scroll to position [823, 0]
click at [474, 244] on textarea "Message…" at bounding box center [539, 242] width 151 height 14
click at [476, 245] on textarea "Message…" at bounding box center [539, 242] width 151 height 14
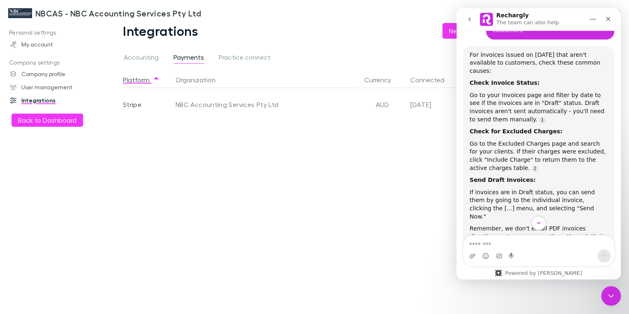
scroll to position [790, 0]
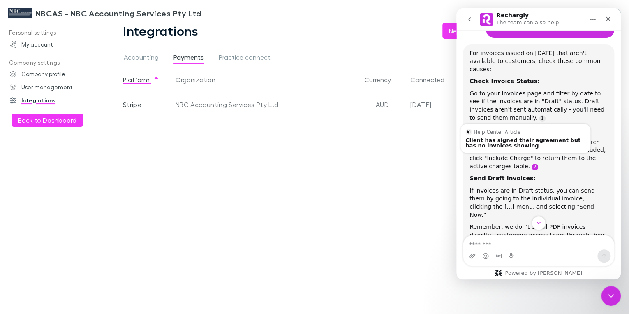
click at [532, 164] on link "Source reference 11902827:" at bounding box center [535, 167] width 7 height 7
click at [508, 137] on div "Client has signed their agreement but has no invoices showing" at bounding box center [526, 142] width 120 height 11
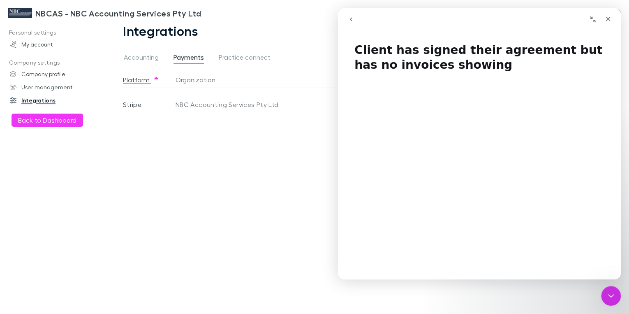
scroll to position [41, 0]
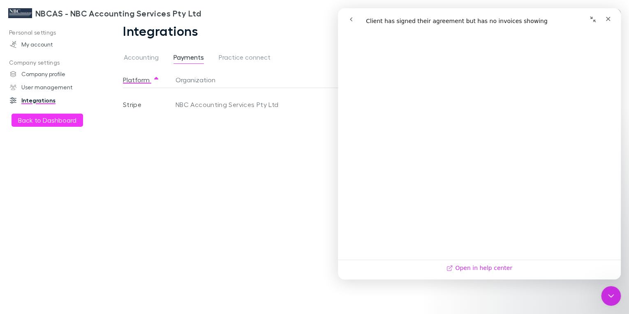
click at [490, 270] on link "Open in help center" at bounding box center [480, 268] width 66 height 7
click at [48, 101] on link "Integrations" at bounding box center [54, 100] width 105 height 13
click at [179, 172] on div "Platform Organization & Email Currency Connected Last Synced Status Xero NBCAS …" at bounding box center [321, 193] width 397 height 242
click at [610, 21] on icon "Close" at bounding box center [608, 19] width 7 height 7
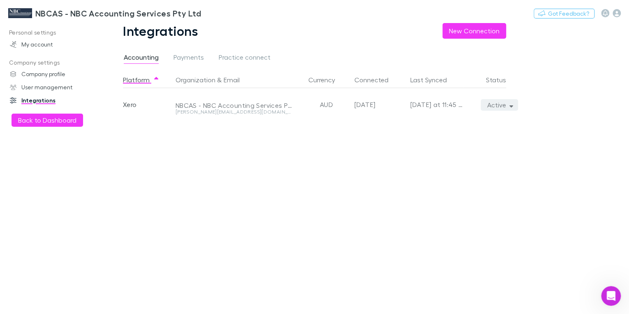
click at [513, 107] on button "Active" at bounding box center [499, 105] width 37 height 12
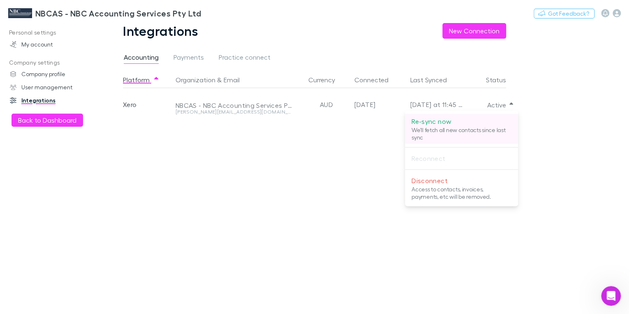
click at [433, 121] on p "Re-sync now" at bounding box center [462, 121] width 100 height 10
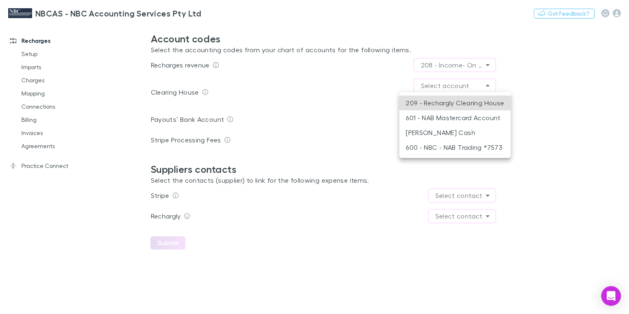
click at [474, 87] on body "**********" at bounding box center [314, 157] width 629 height 314
click at [472, 103] on li "209 - Rechargly Clearing House" at bounding box center [454, 102] width 111 height 15
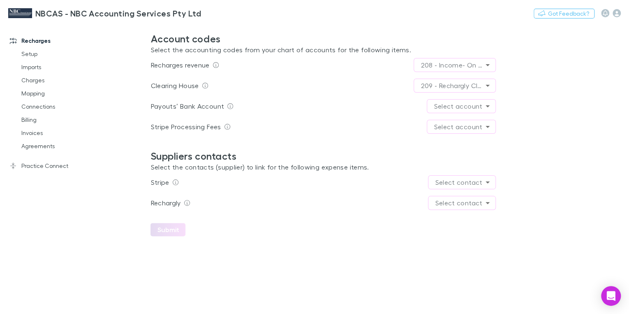
click at [445, 107] on body "**********" at bounding box center [314, 157] width 629 height 314
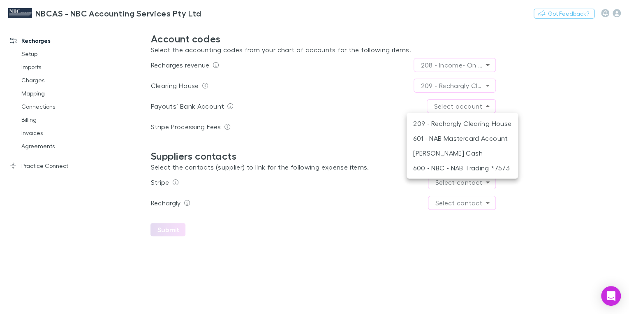
click at [483, 168] on li "600 - NBC - NAB Trading *7573" at bounding box center [462, 167] width 111 height 15
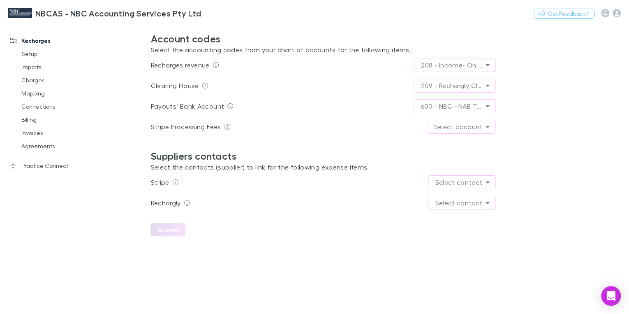
click at [453, 128] on body "**********" at bounding box center [314, 157] width 629 height 314
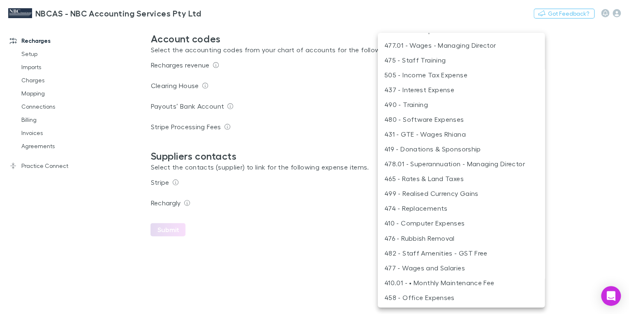
scroll to position [579, 0]
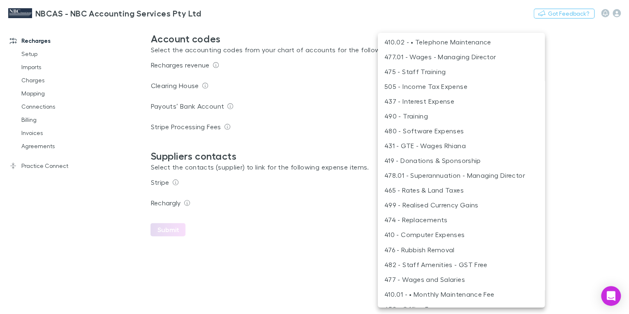
click at [424, 132] on li "480 - Software Expenses" at bounding box center [461, 130] width 167 height 15
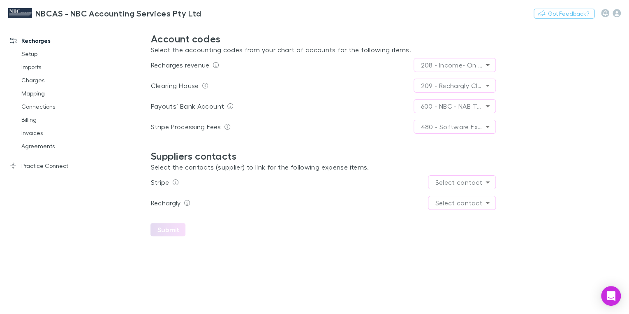
click at [467, 125] on body "**********" at bounding box center [314, 157] width 629 height 314
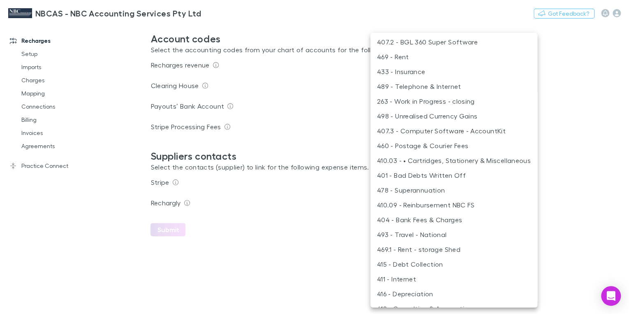
scroll to position [13, 0]
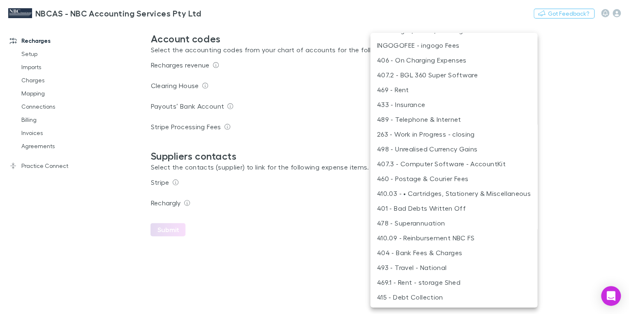
click at [436, 63] on li "406 - On Charging Expenses" at bounding box center [454, 60] width 167 height 15
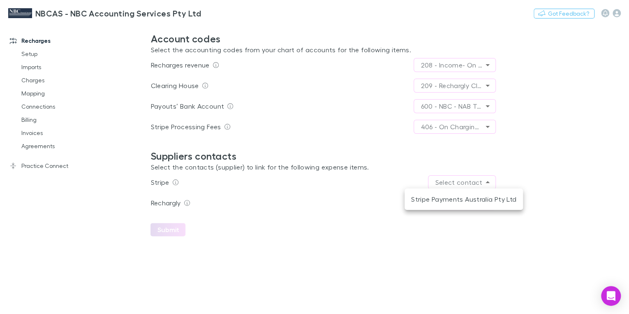
click at [469, 183] on body "**********" at bounding box center [314, 157] width 629 height 314
drag, startPoint x: 454, startPoint y: 199, endPoint x: 388, endPoint y: 184, distance: 67.8
click at [454, 199] on li "Stripe Payments Australia Pty Ltd" at bounding box center [464, 199] width 118 height 15
click at [461, 204] on body "**********" at bounding box center [314, 157] width 629 height 314
click at [460, 223] on li "Rechargly" at bounding box center [462, 219] width 43 height 15
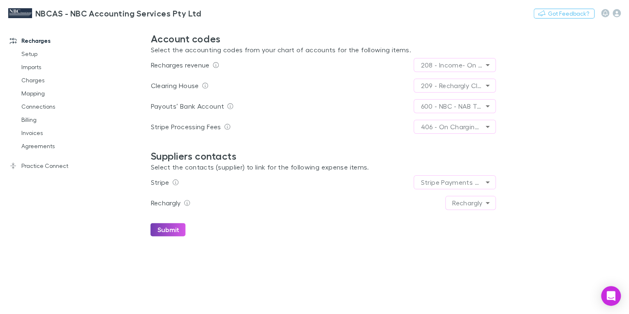
click at [173, 231] on button "Submit" at bounding box center [168, 229] width 35 height 13
click at [173, 230] on button "Submit" at bounding box center [168, 229] width 35 height 13
click at [326, 244] on div "**********" at bounding box center [324, 141] width 346 height 216
